Goal: Information Seeking & Learning: Learn about a topic

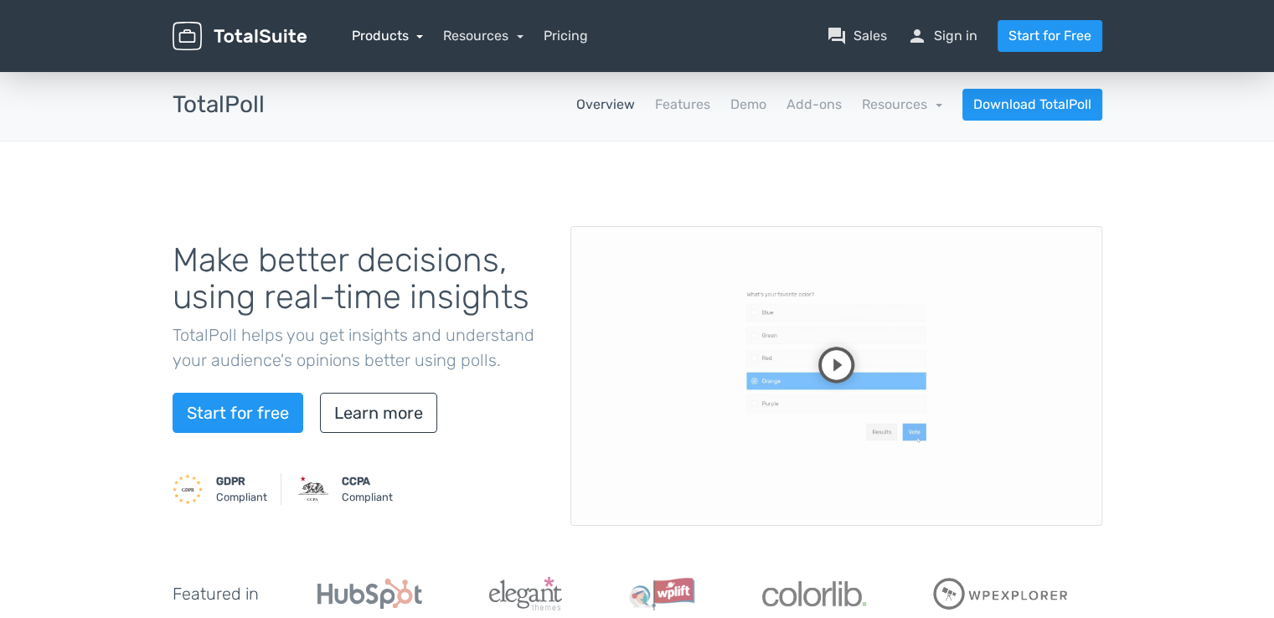
click at [405, 32] on link "Products" at bounding box center [388, 36] width 72 height 16
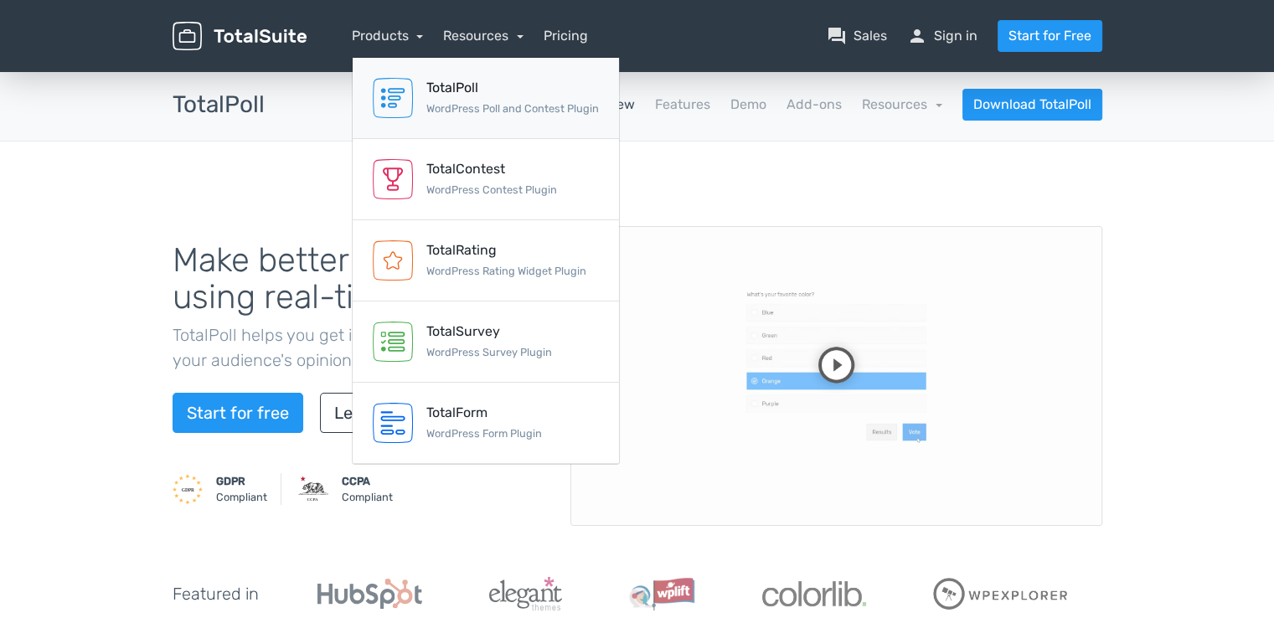
click at [439, 98] on div "TotalPoll WordPress Poll and Contest Plugin" at bounding box center [512, 98] width 173 height 40
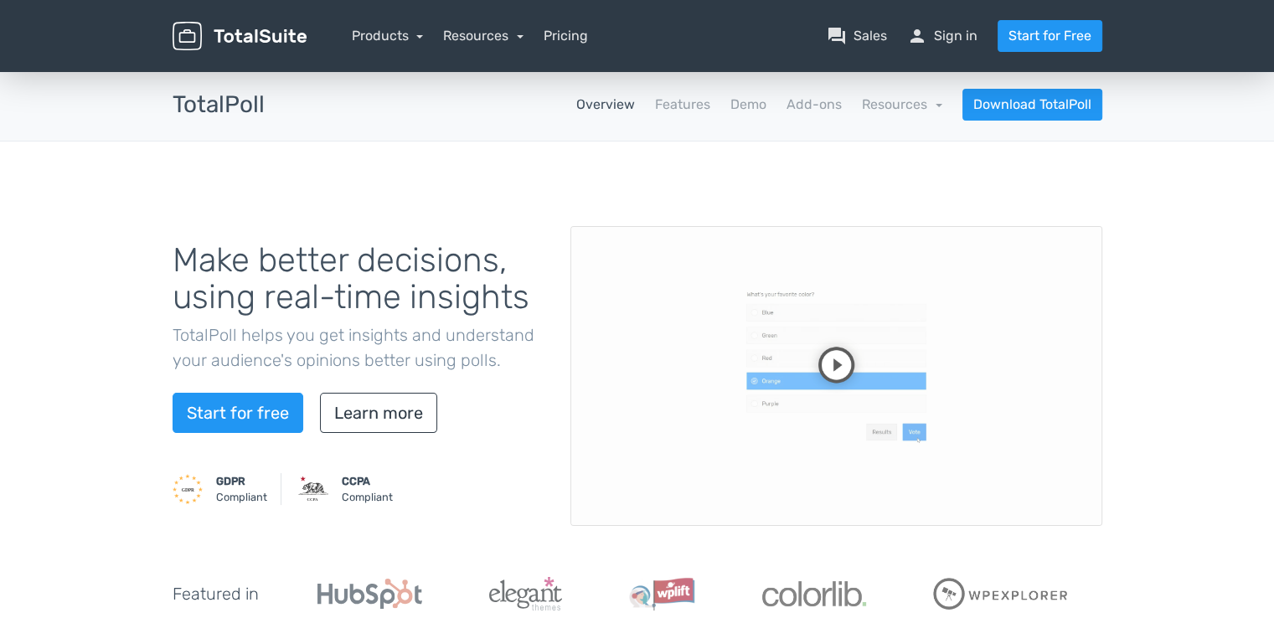
scroll to position [84, 0]
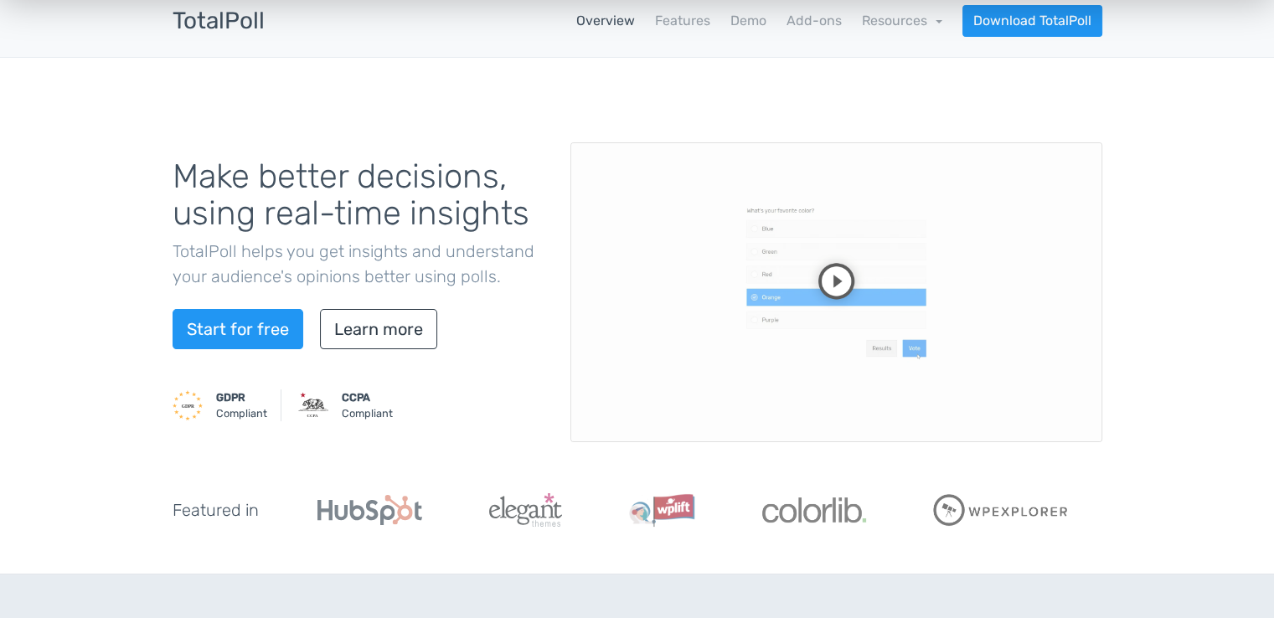
click at [838, 280] on video at bounding box center [836, 292] width 532 height 300
